Goal: Task Accomplishment & Management: Complete application form

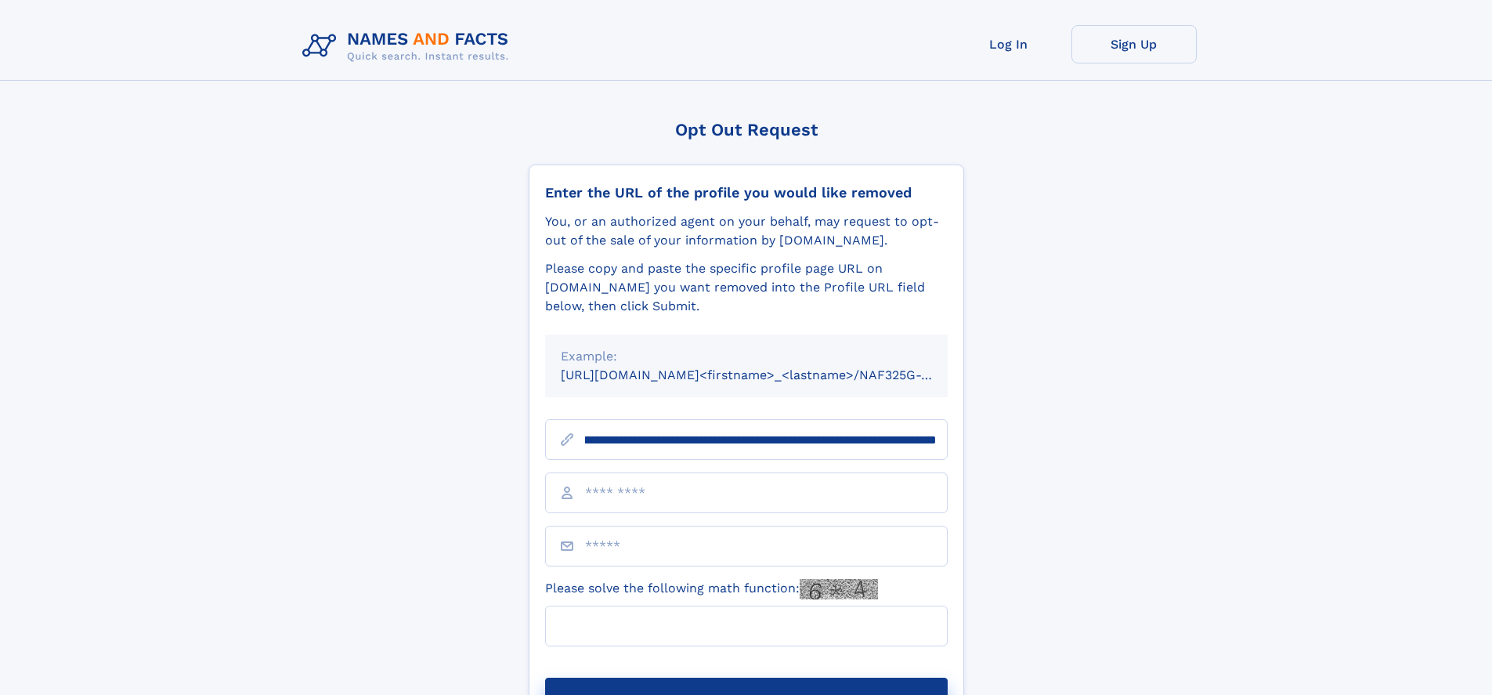
scroll to position [0, 186]
type input "**********"
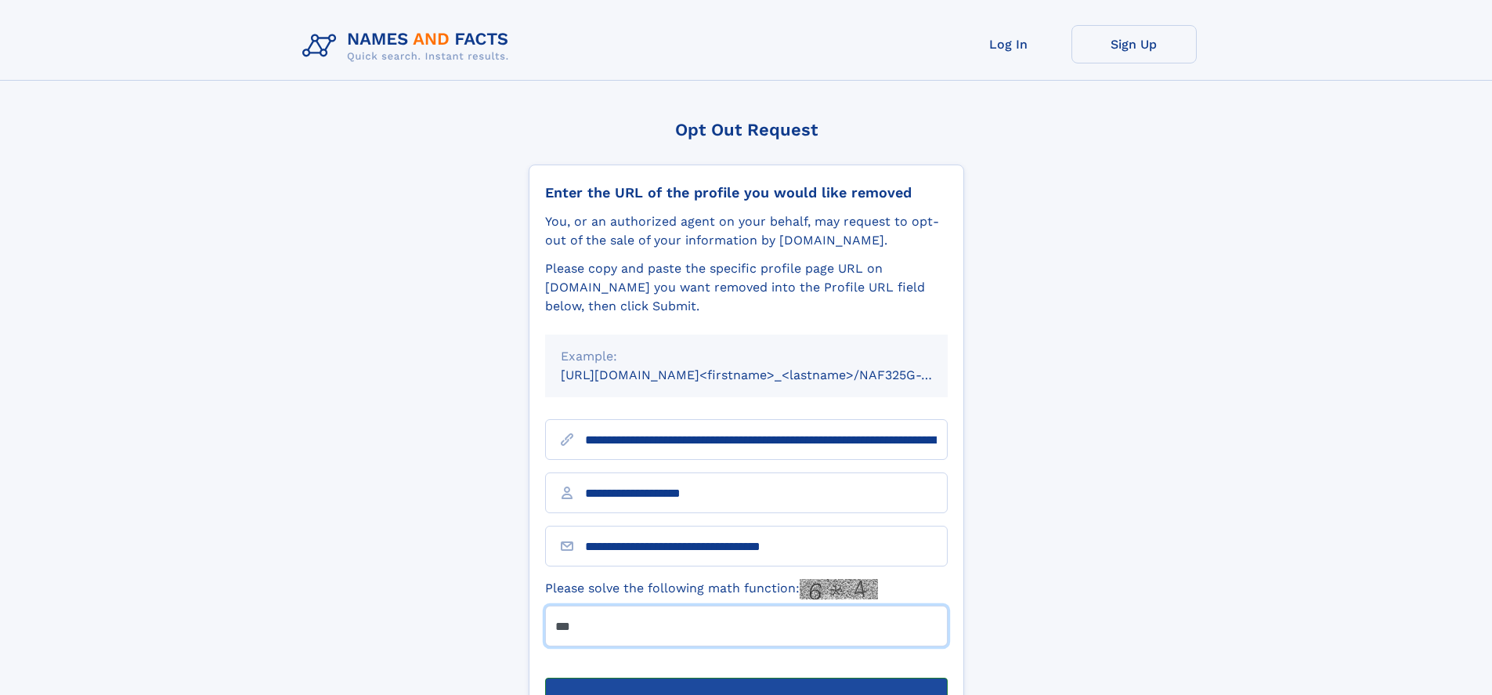
type input "***"
click at [746, 678] on button "Submit Opt Out Request" at bounding box center [746, 703] width 403 height 50
